Goal: Information Seeking & Learning: Learn about a topic

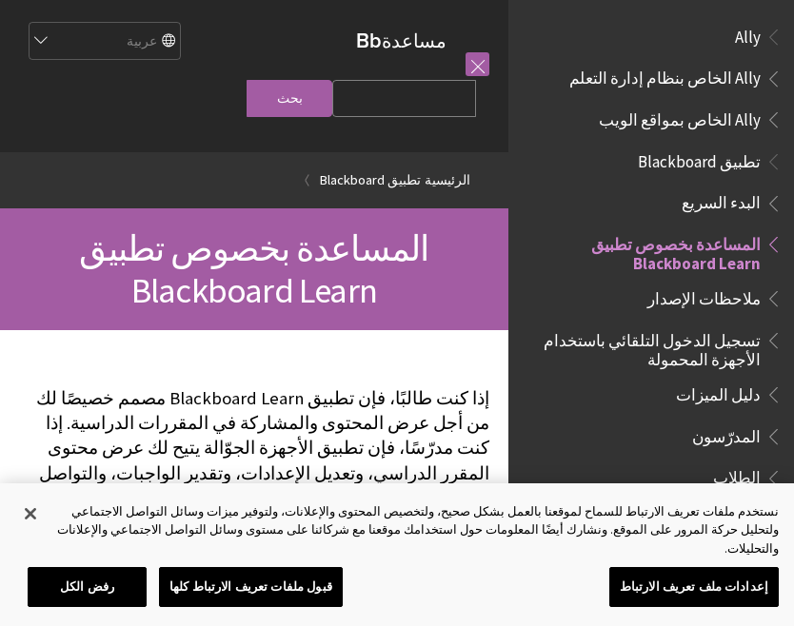
scroll to position [197, 0]
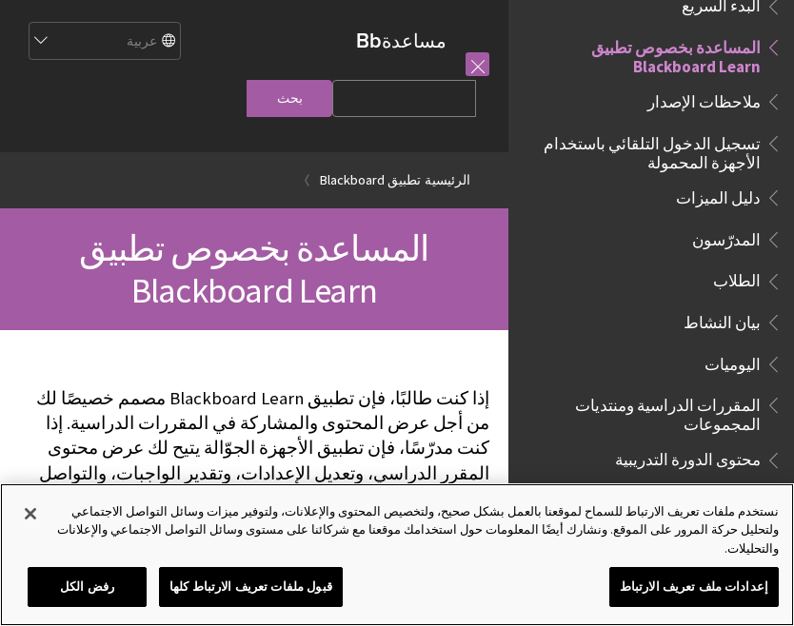
click at [114, 570] on button "رفض الكل" at bounding box center [87, 587] width 119 height 40
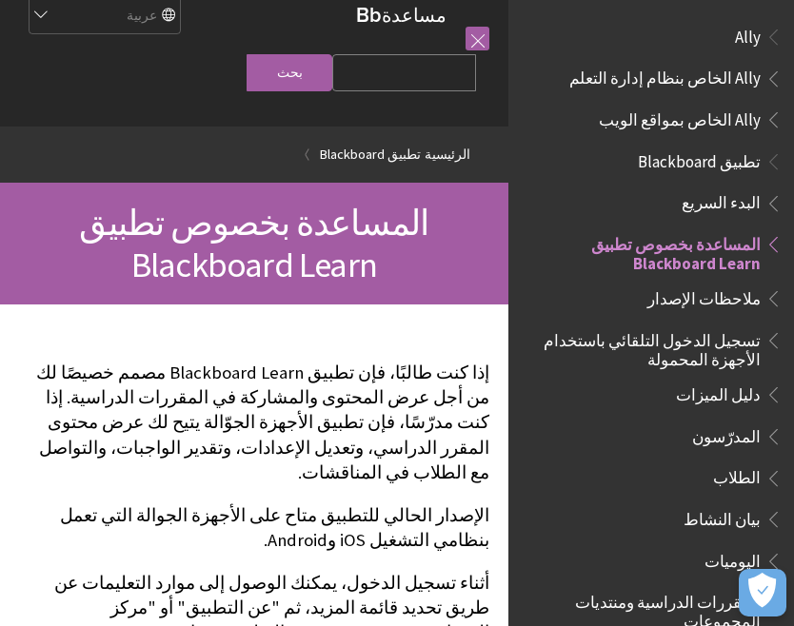
scroll to position [0, 0]
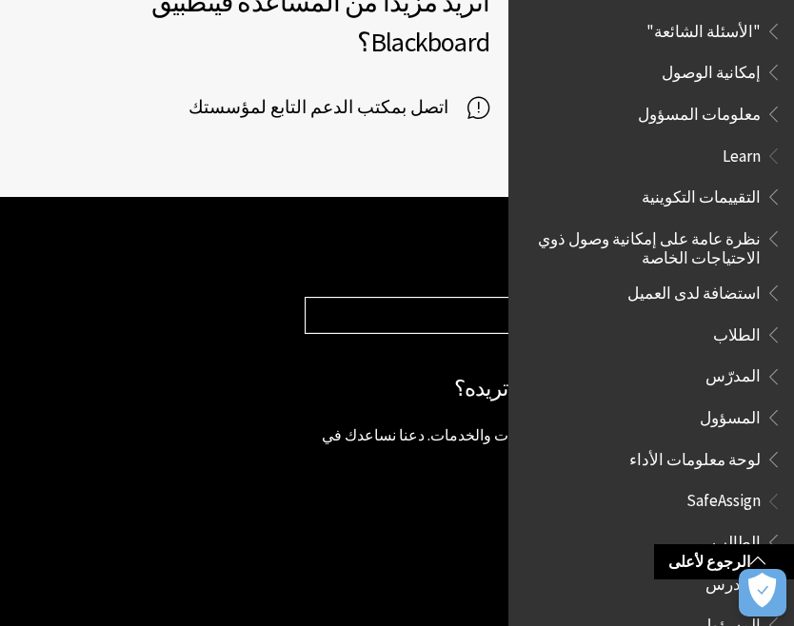
scroll to position [1082, 0]
click at [729, 321] on ul "التقييمات التكوينية نظرة عامة على إمكانية وصول ذوي الاحتياجات الخاصة استضافة لد…" at bounding box center [651, 329] width 263 height 294
click at [757, 320] on span "الطلاب" at bounding box center [737, 333] width 48 height 26
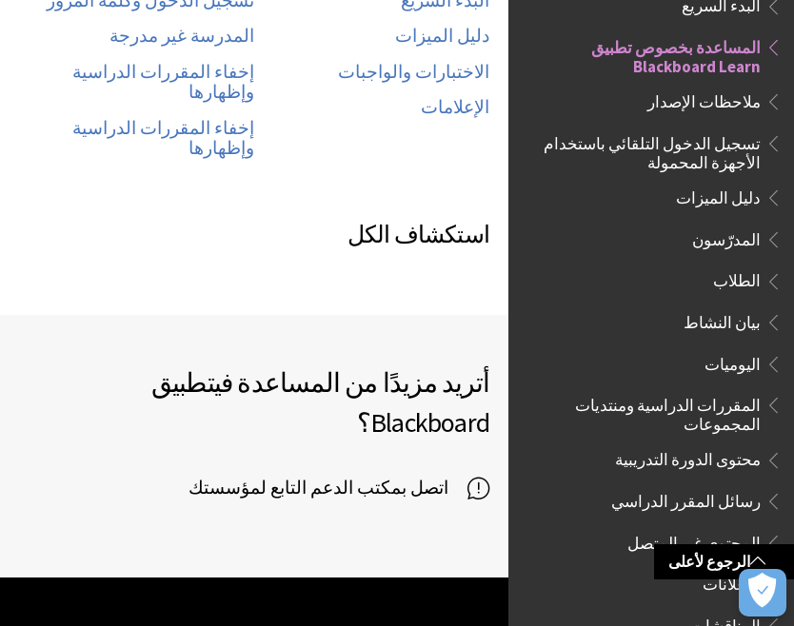
scroll to position [1385, 0]
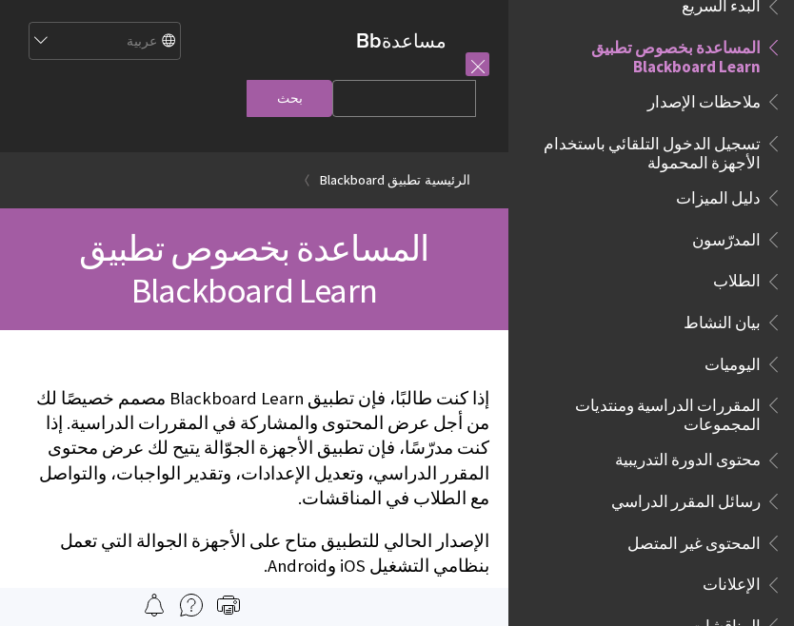
scroll to position [1385, 0]
